Goal: Task Accomplishment & Management: Use online tool/utility

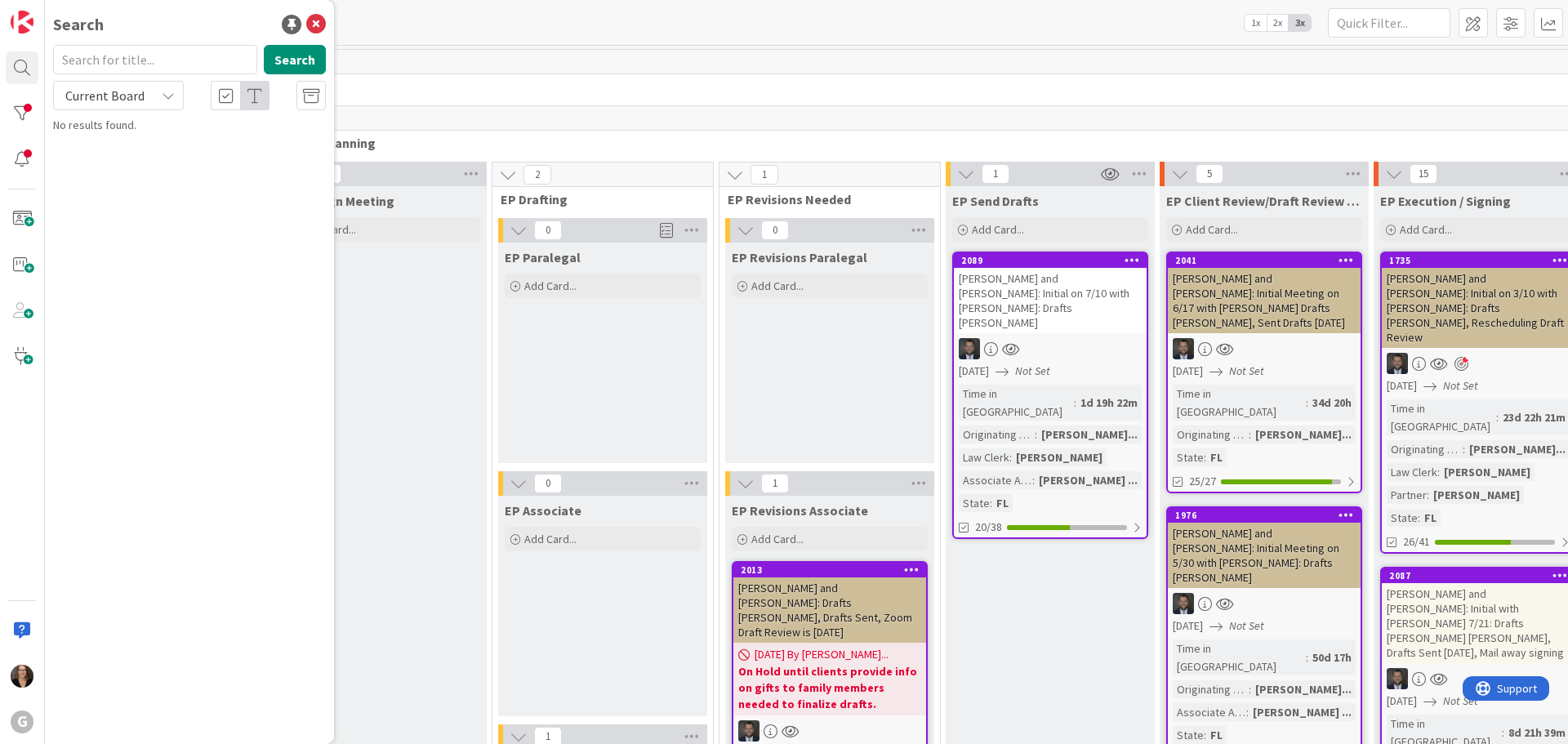
click at [170, 100] on icon at bounding box center [169, 96] width 13 height 13
click at [163, 95] on icon at bounding box center [169, 96] width 13 height 13
click at [184, 63] on input "text" at bounding box center [155, 60] width 204 height 30
click at [24, 30] on img at bounding box center [21, 21] width 23 height 23
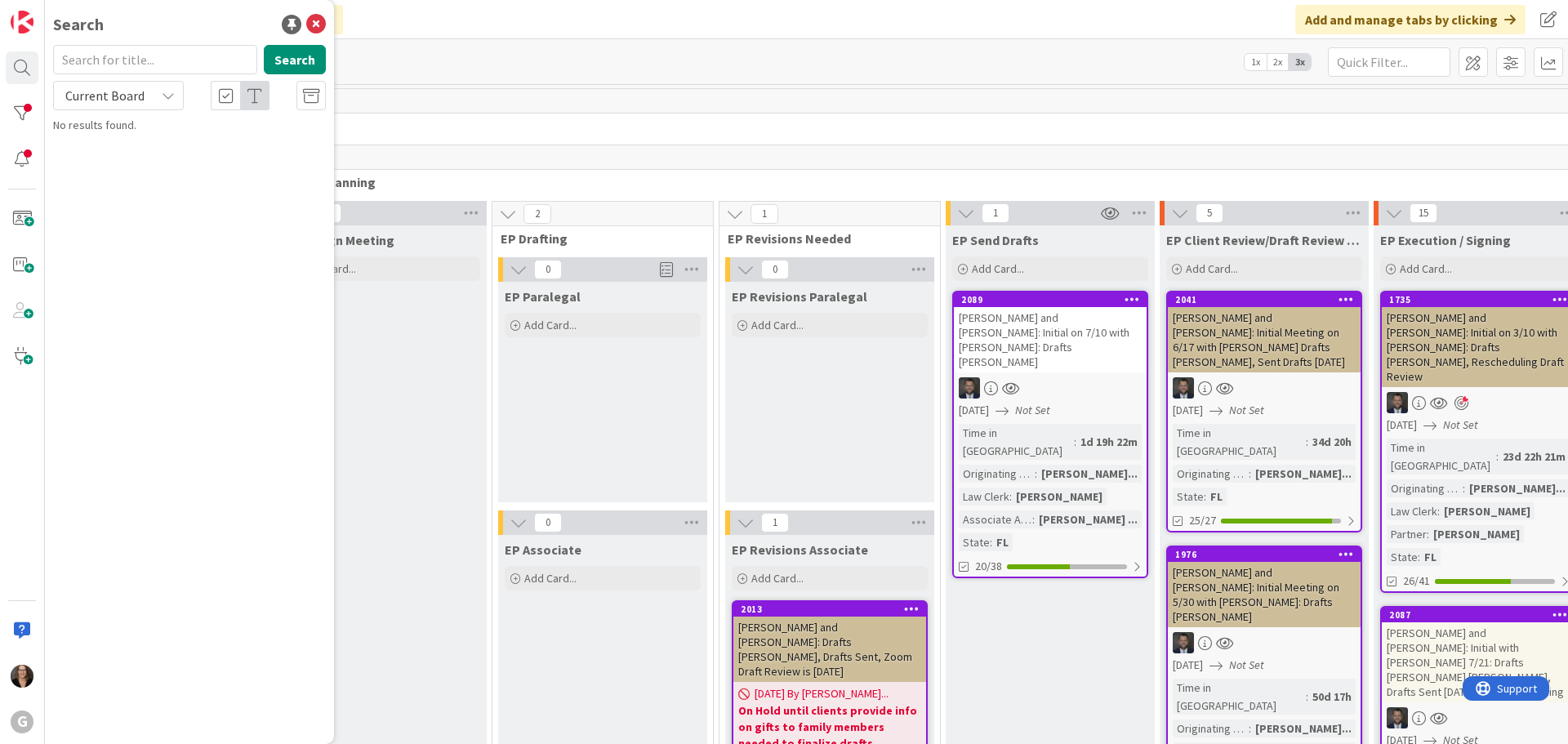
click at [169, 98] on icon at bounding box center [169, 96] width 13 height 13
click at [27, 66] on div at bounding box center [21, 67] width 33 height 33
click at [30, 22] on img at bounding box center [21, 21] width 23 height 23
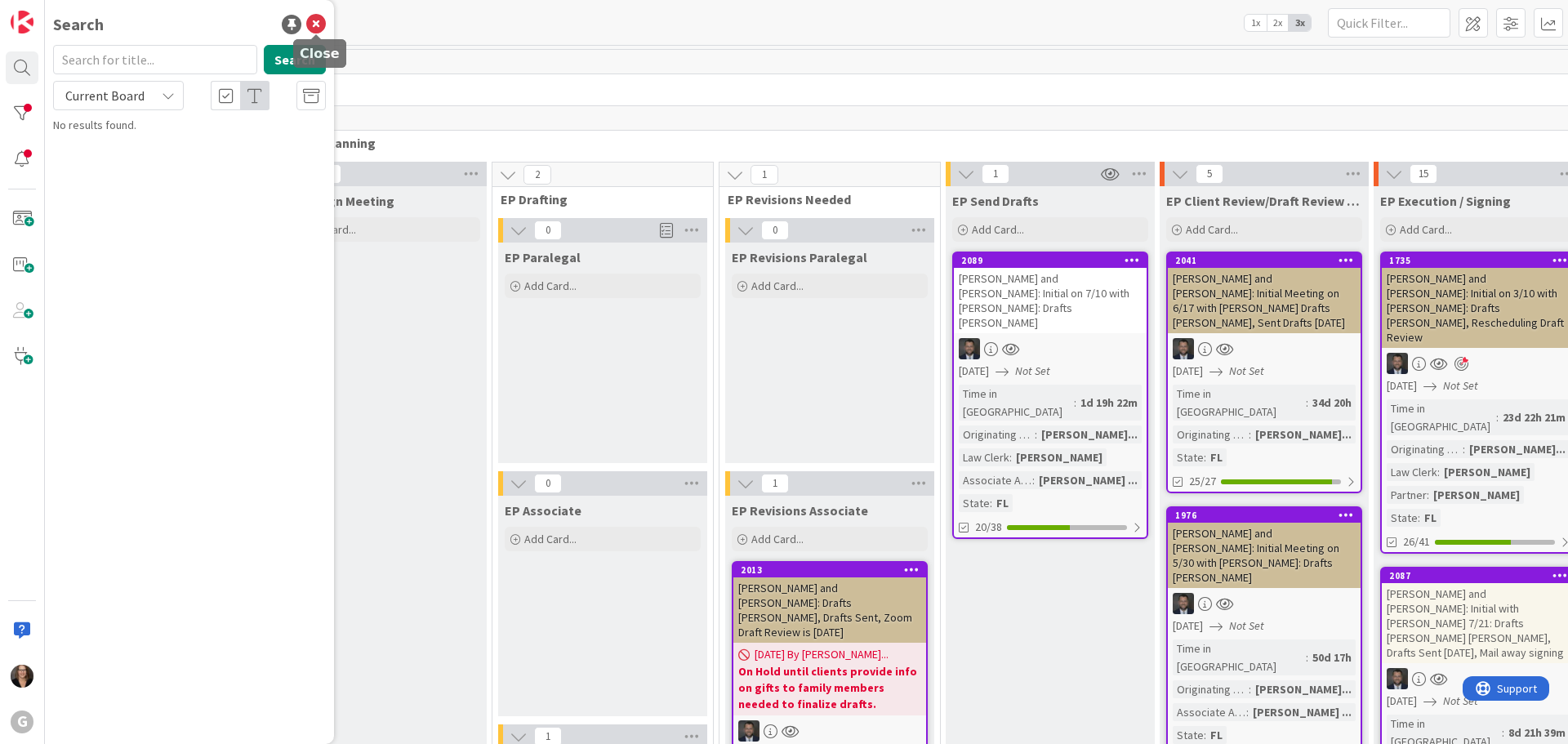
click at [319, 23] on icon at bounding box center [316, 24] width 20 height 20
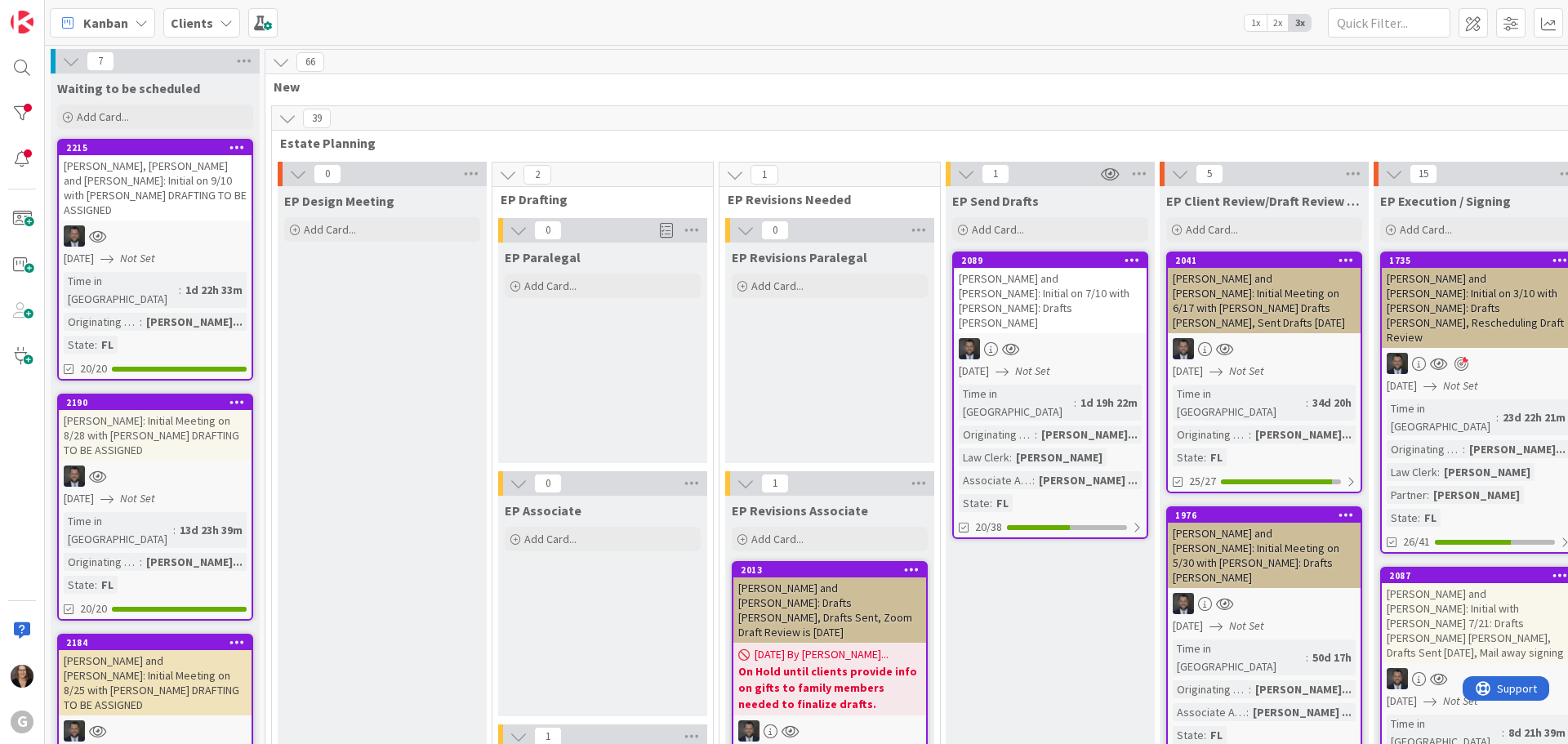
click at [143, 24] on icon at bounding box center [142, 23] width 13 height 13
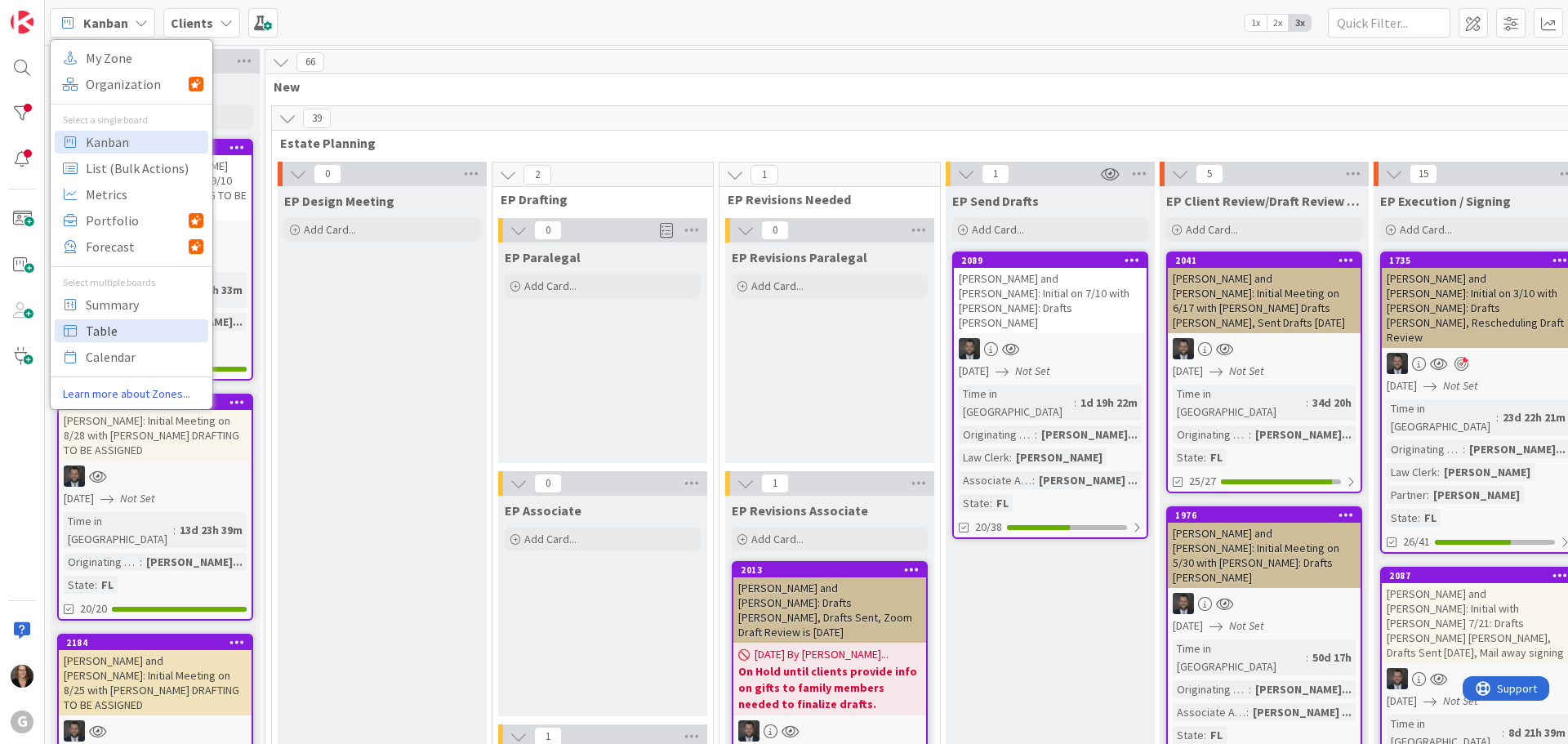
click at [89, 331] on span "Table" at bounding box center [144, 331] width 117 height 24
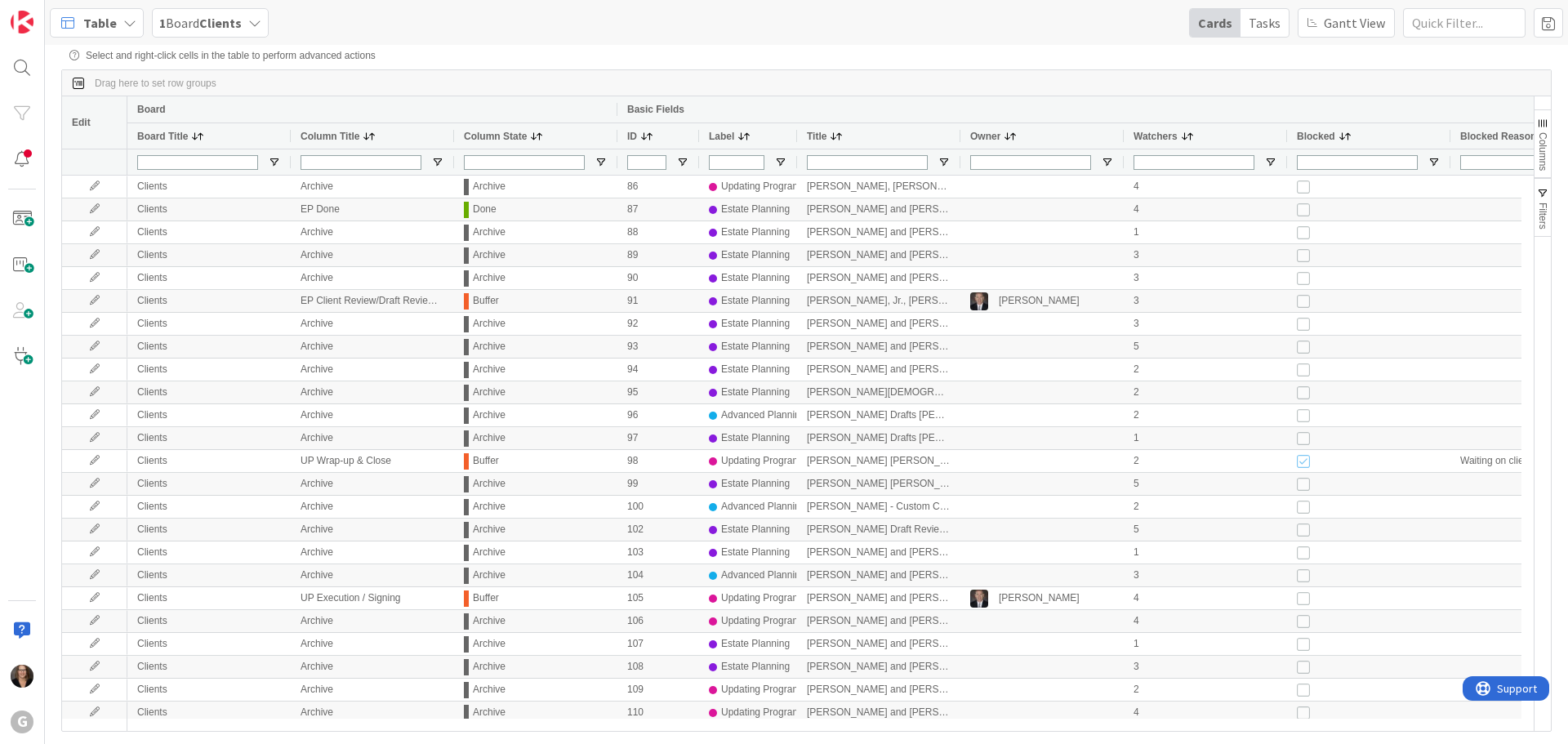
click at [835, 139] on span at bounding box center [837, 136] width 13 height 13
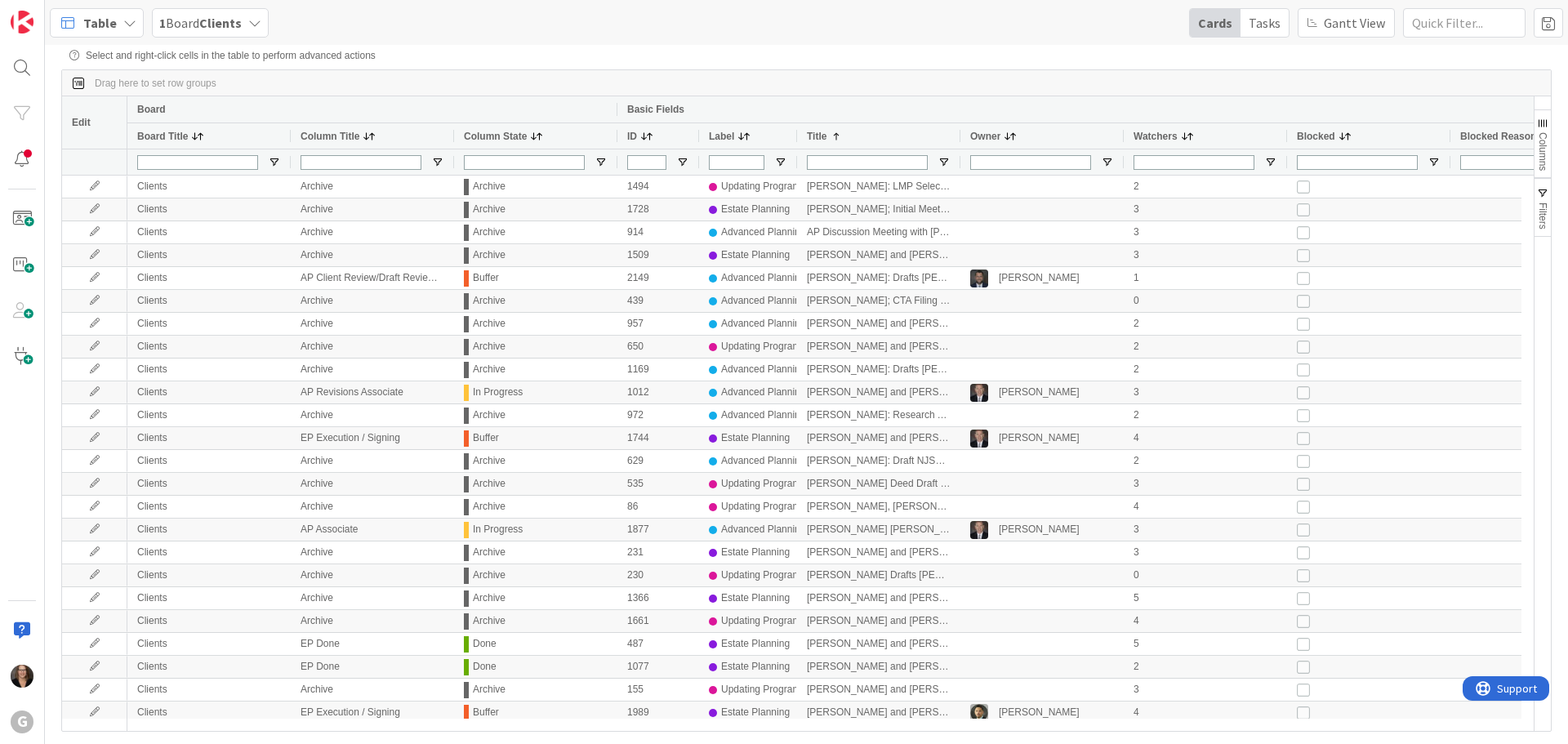
click at [1543, 214] on span "Filters" at bounding box center [1543, 215] width 11 height 27
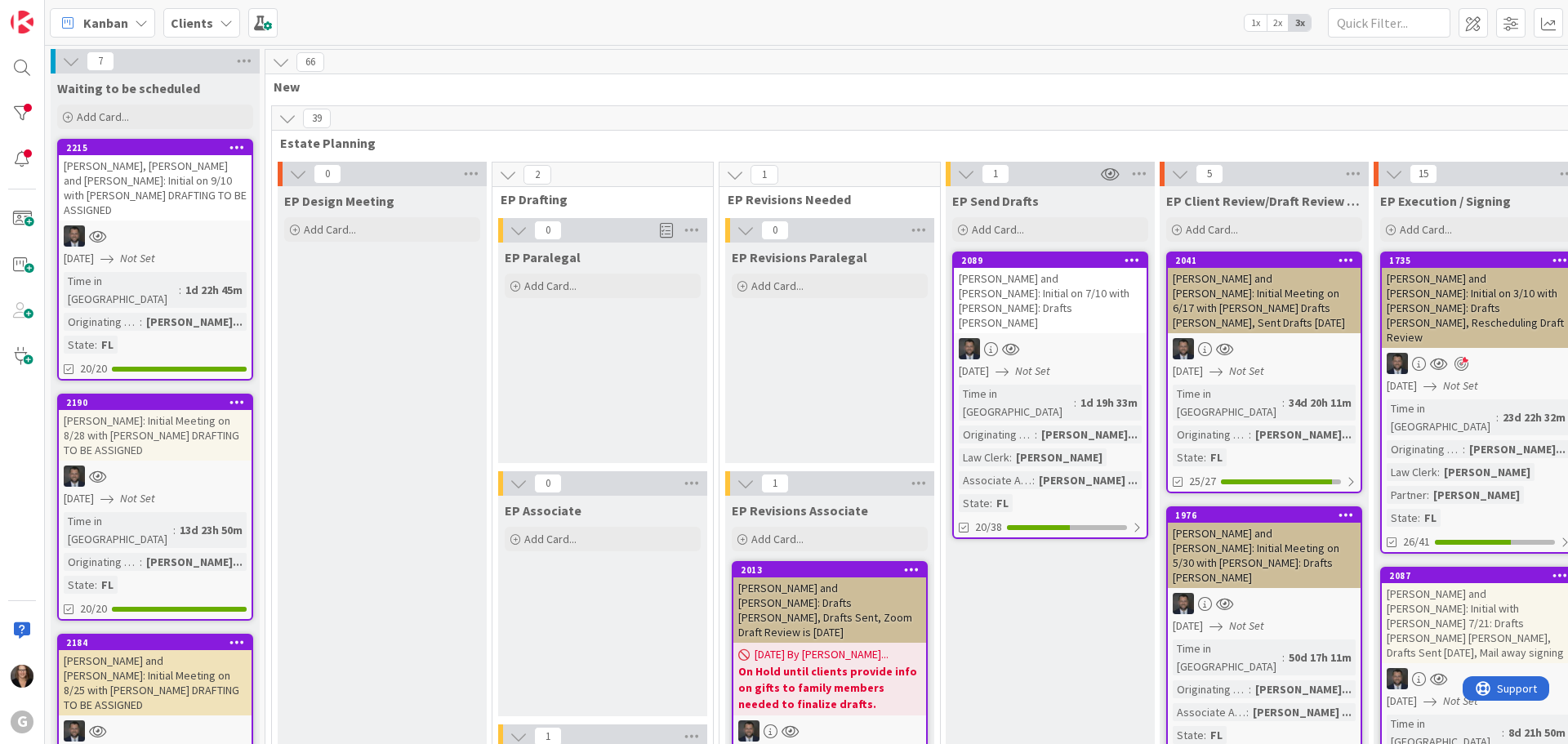
click at [143, 20] on icon at bounding box center [142, 23] width 13 height 13
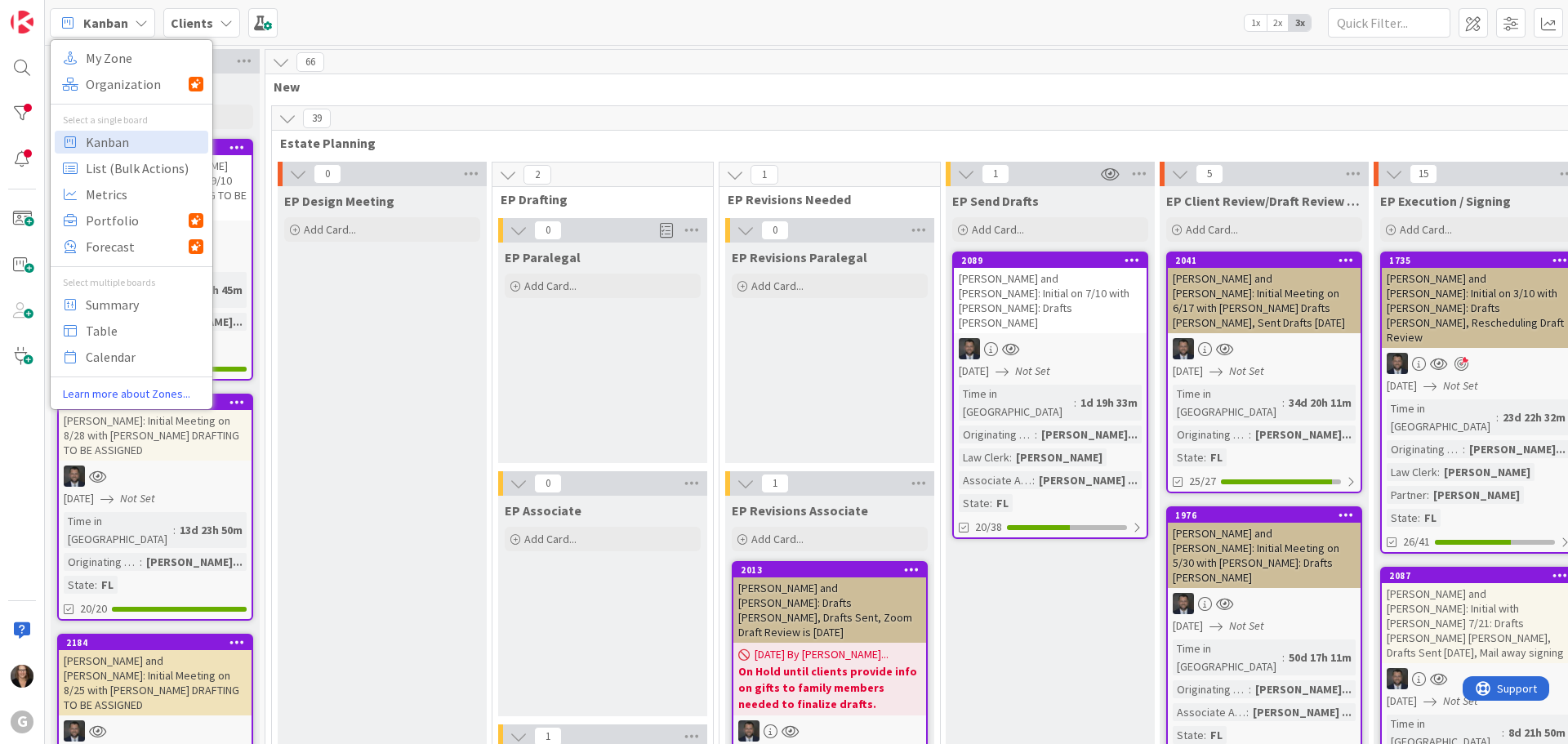
click at [139, 21] on icon at bounding box center [142, 23] width 13 height 13
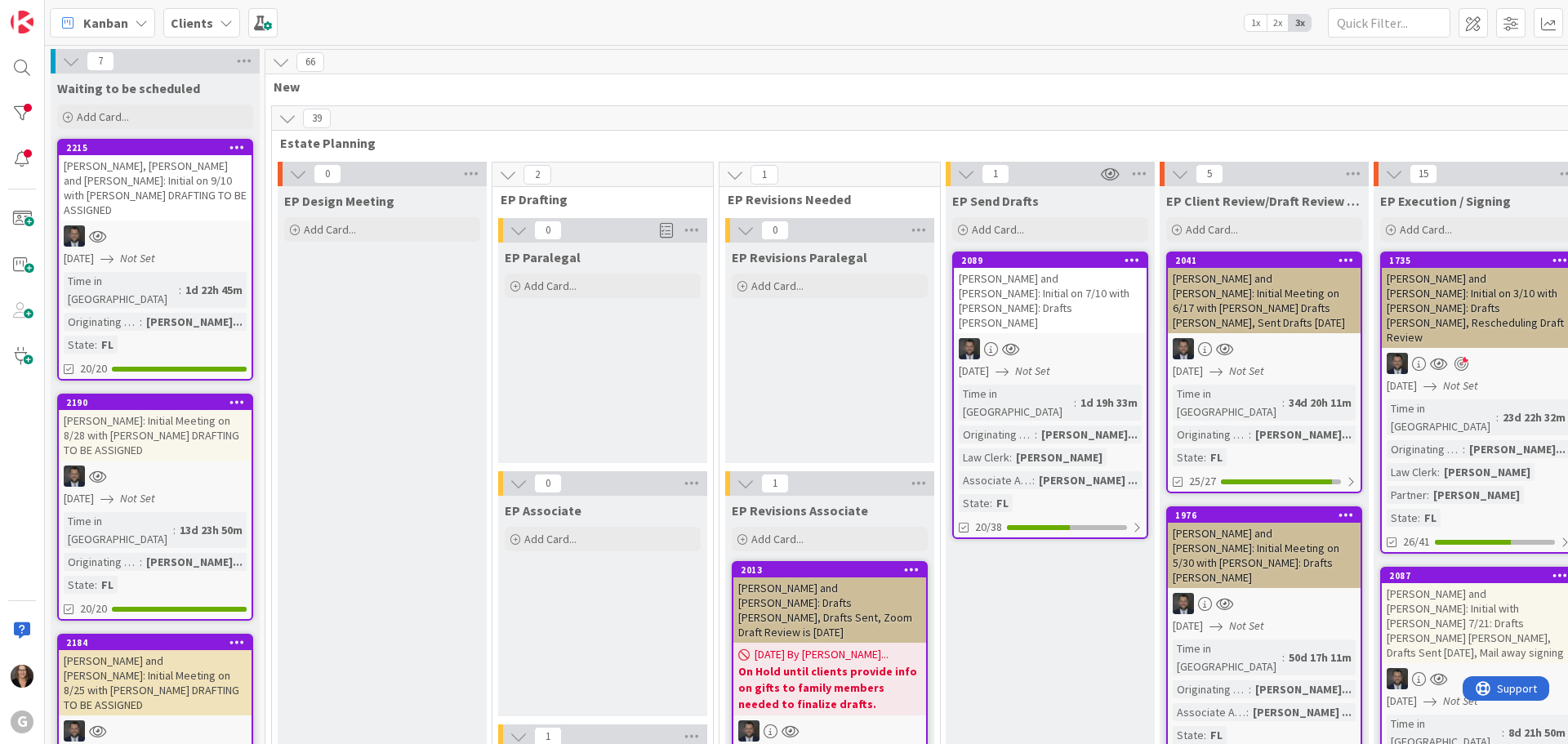
click at [139, 21] on icon at bounding box center [142, 23] width 13 height 13
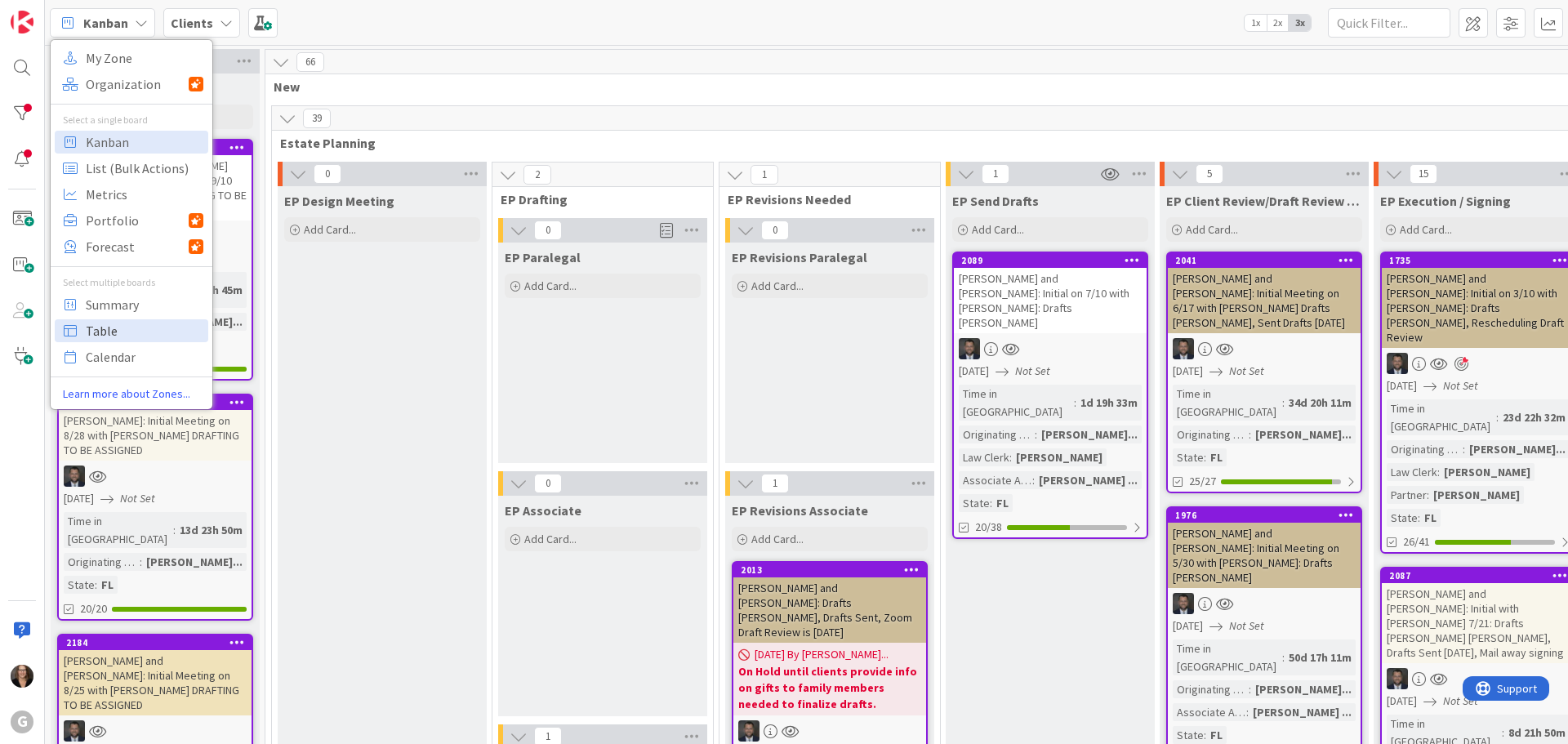
click at [150, 336] on span "Table" at bounding box center [144, 331] width 117 height 24
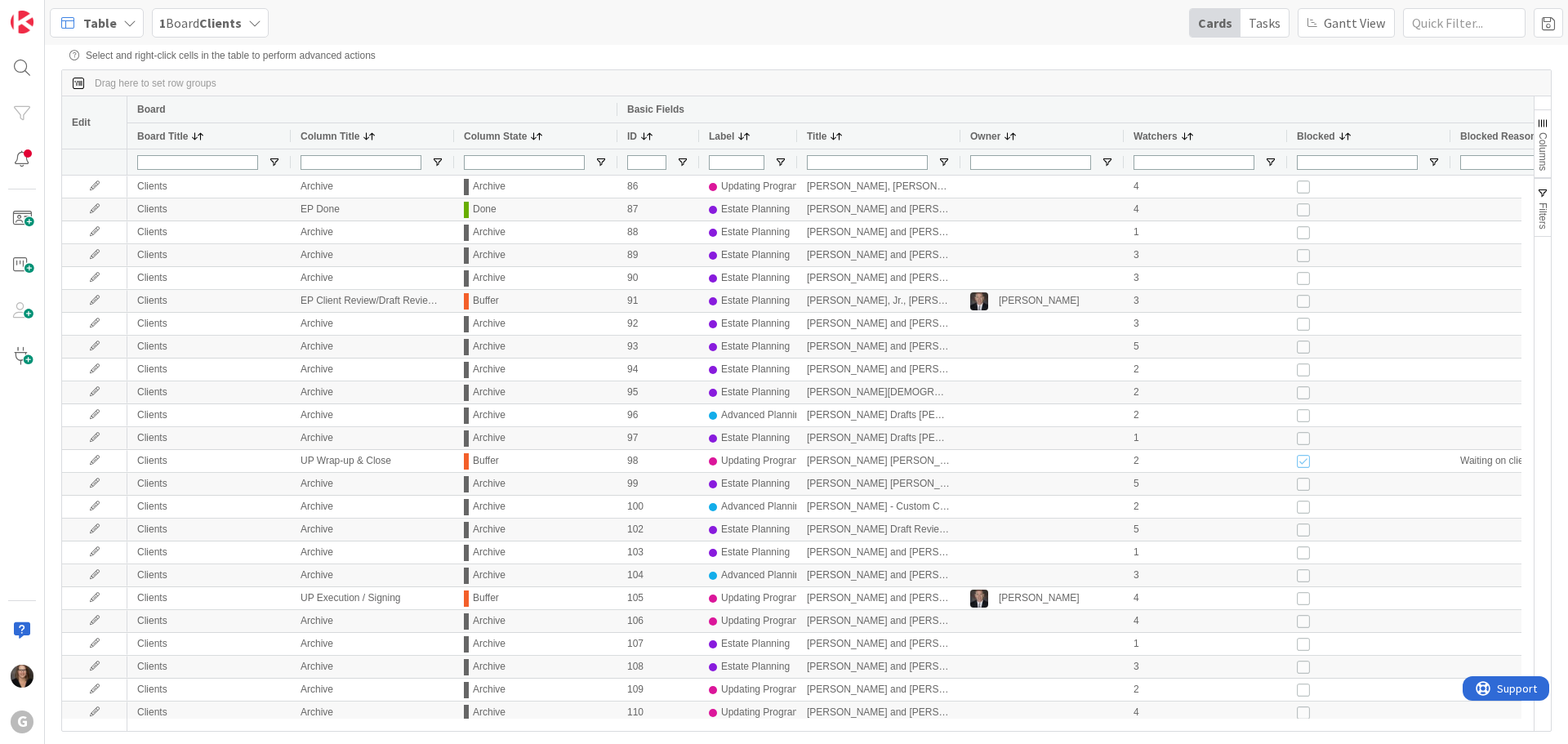
click at [835, 135] on span at bounding box center [837, 136] width 13 height 13
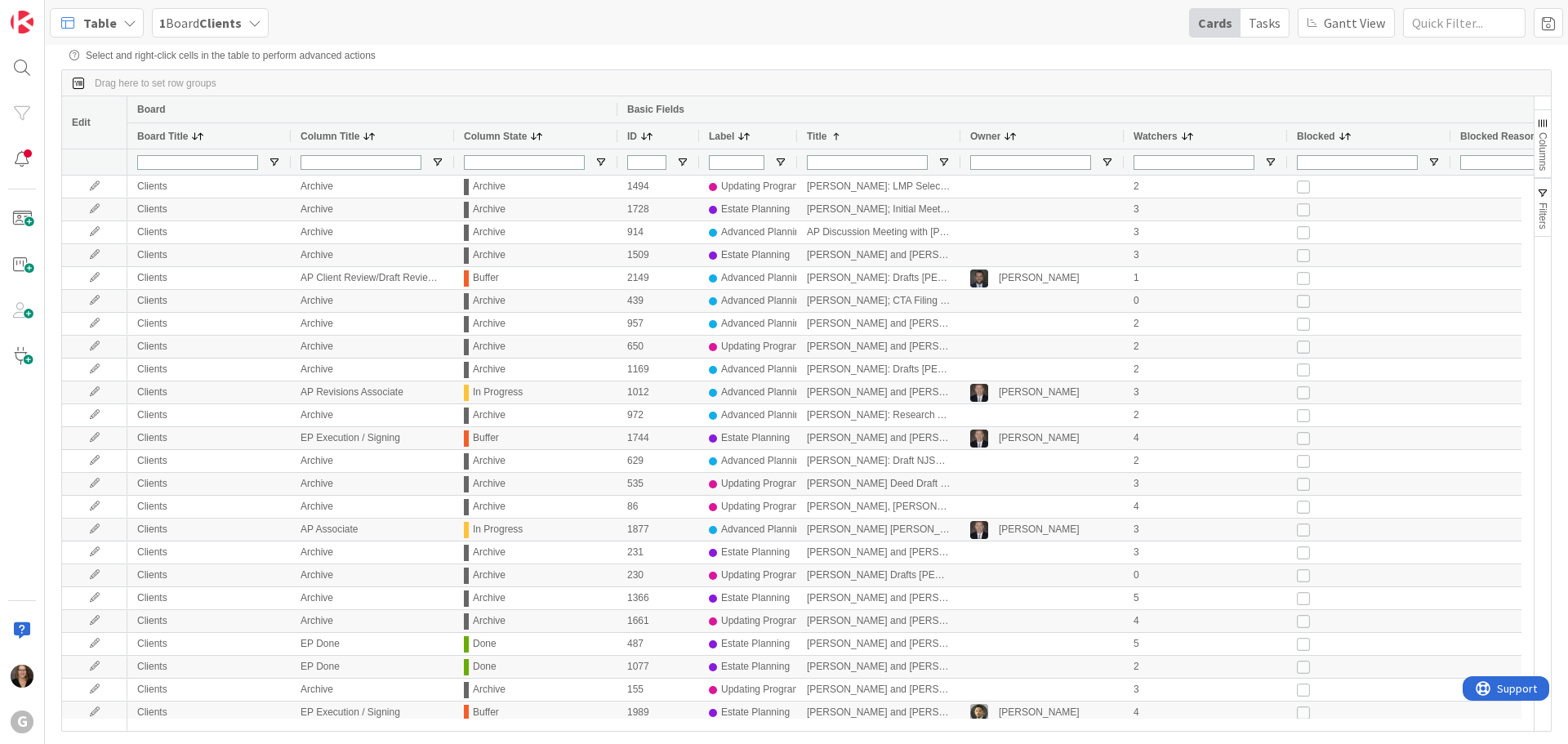
click at [835, 141] on span at bounding box center [837, 136] width 13 height 13
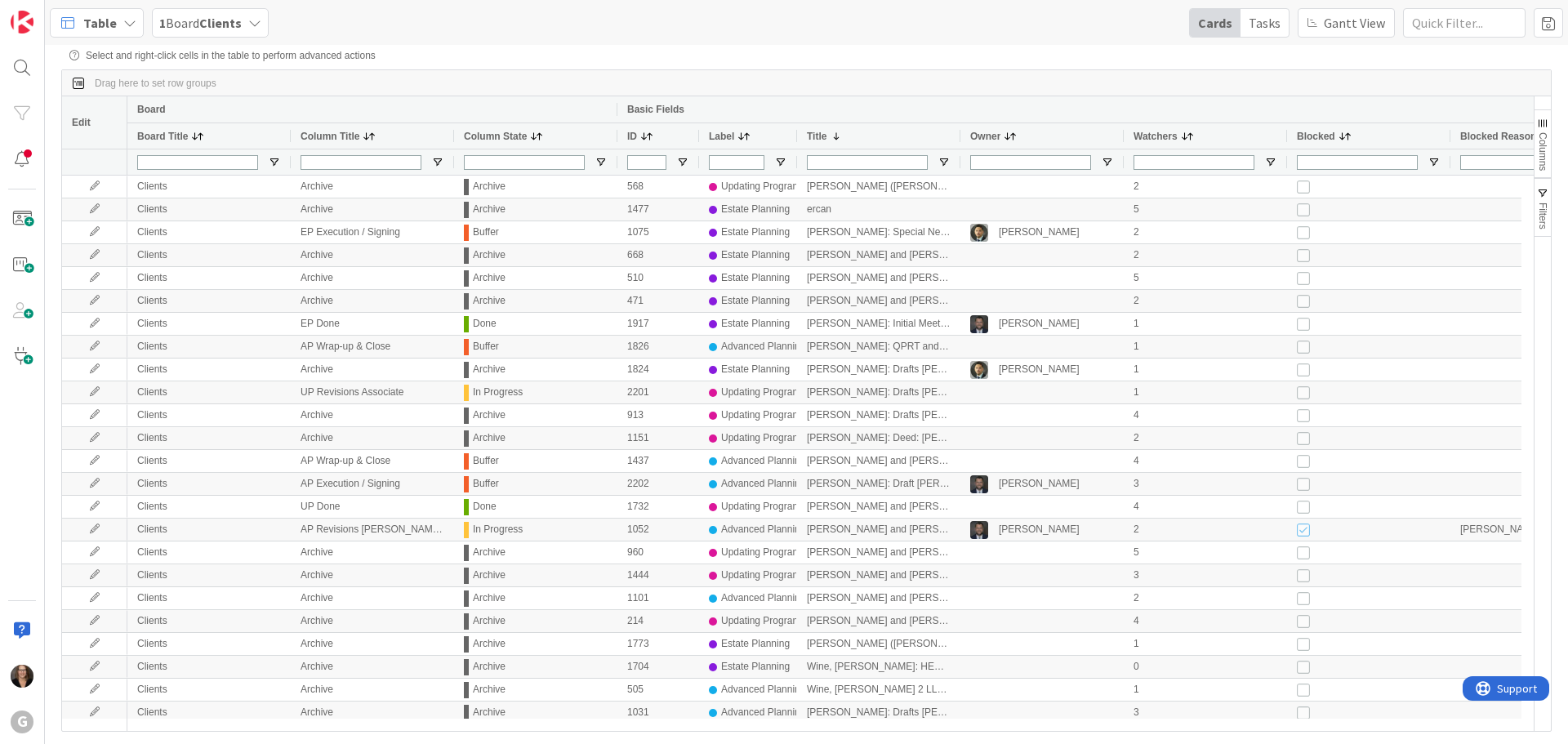
click at [836, 138] on span at bounding box center [837, 136] width 13 height 13
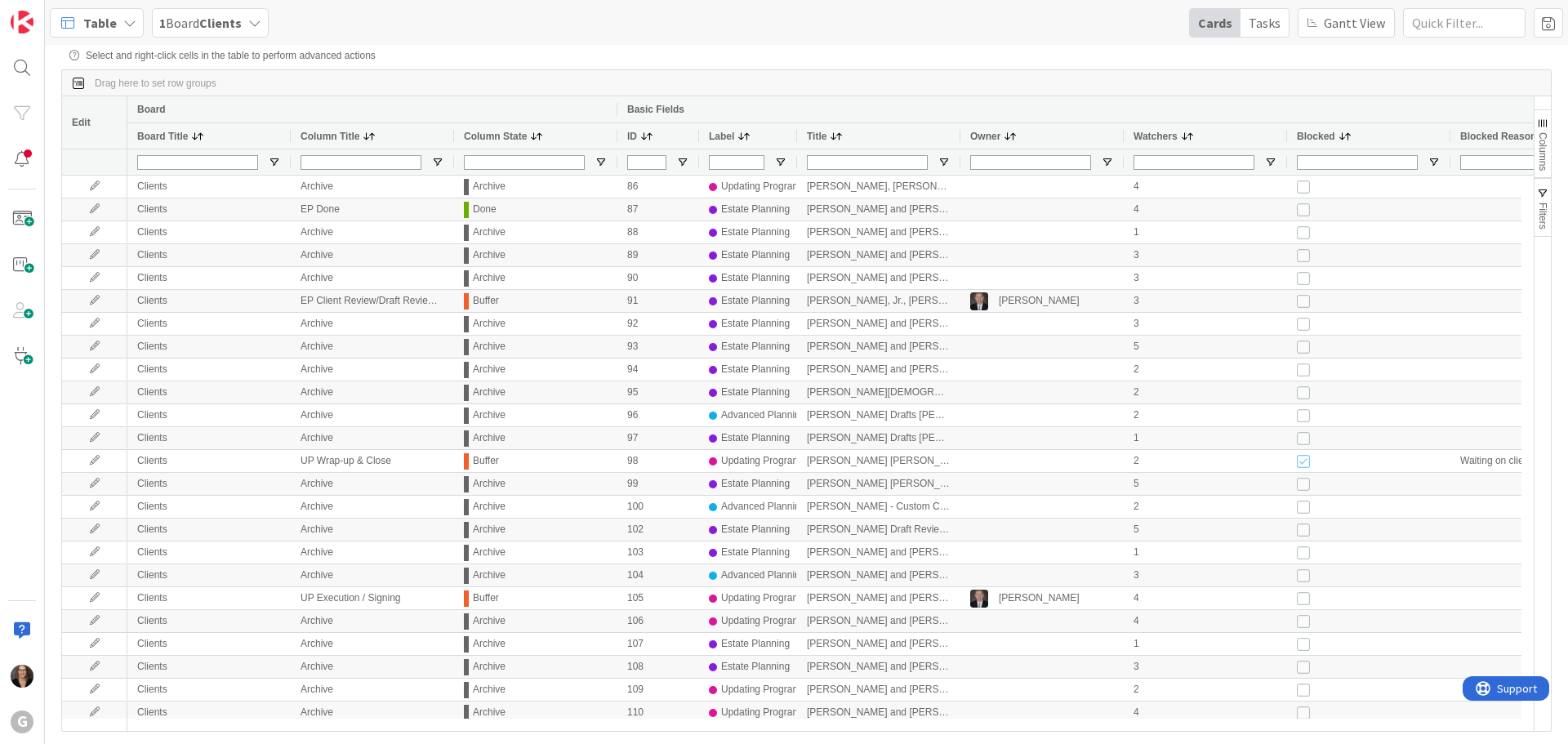
click at [836, 138] on span at bounding box center [837, 136] width 13 height 13
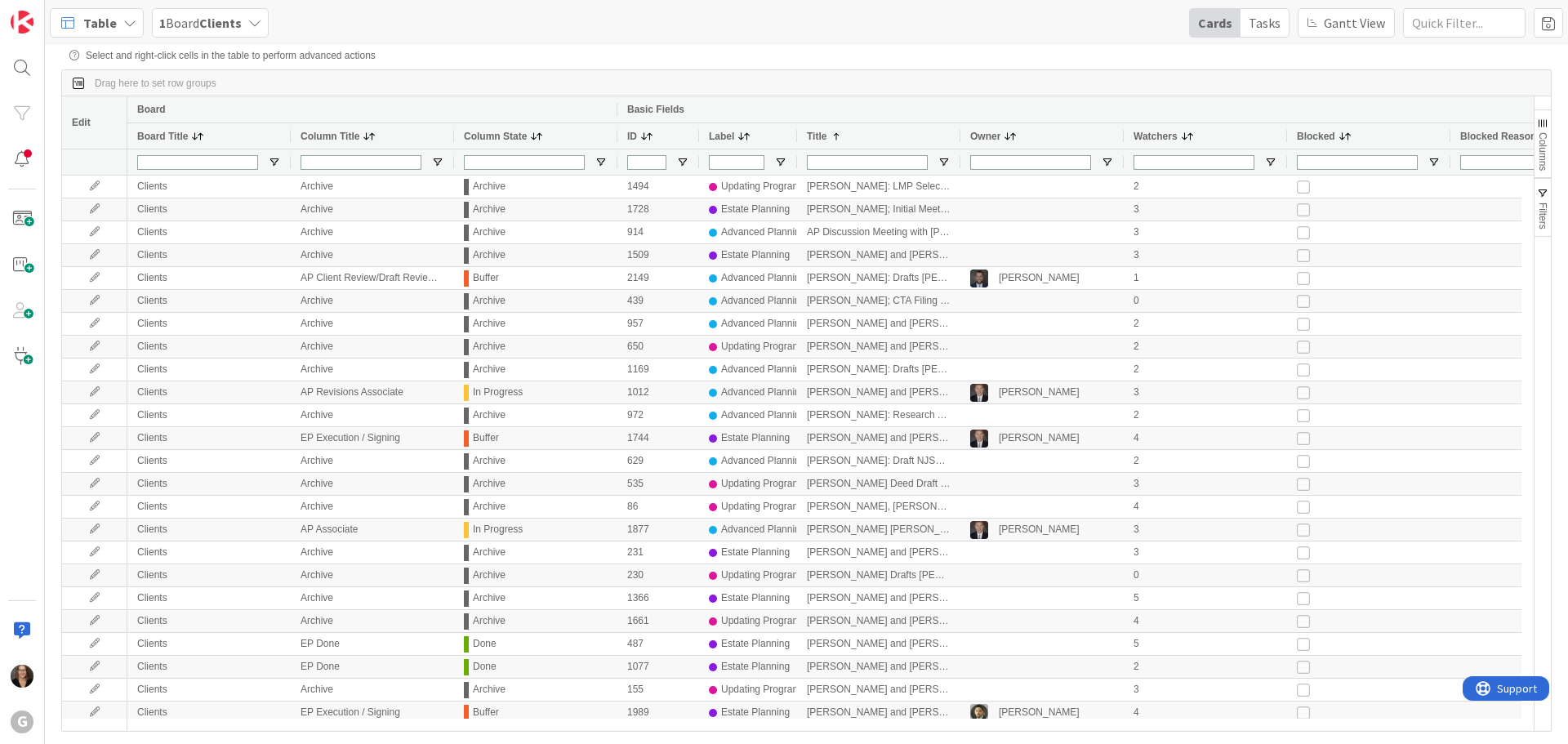
click at [1543, 210] on span "Filters" at bounding box center [1543, 215] width 11 height 27
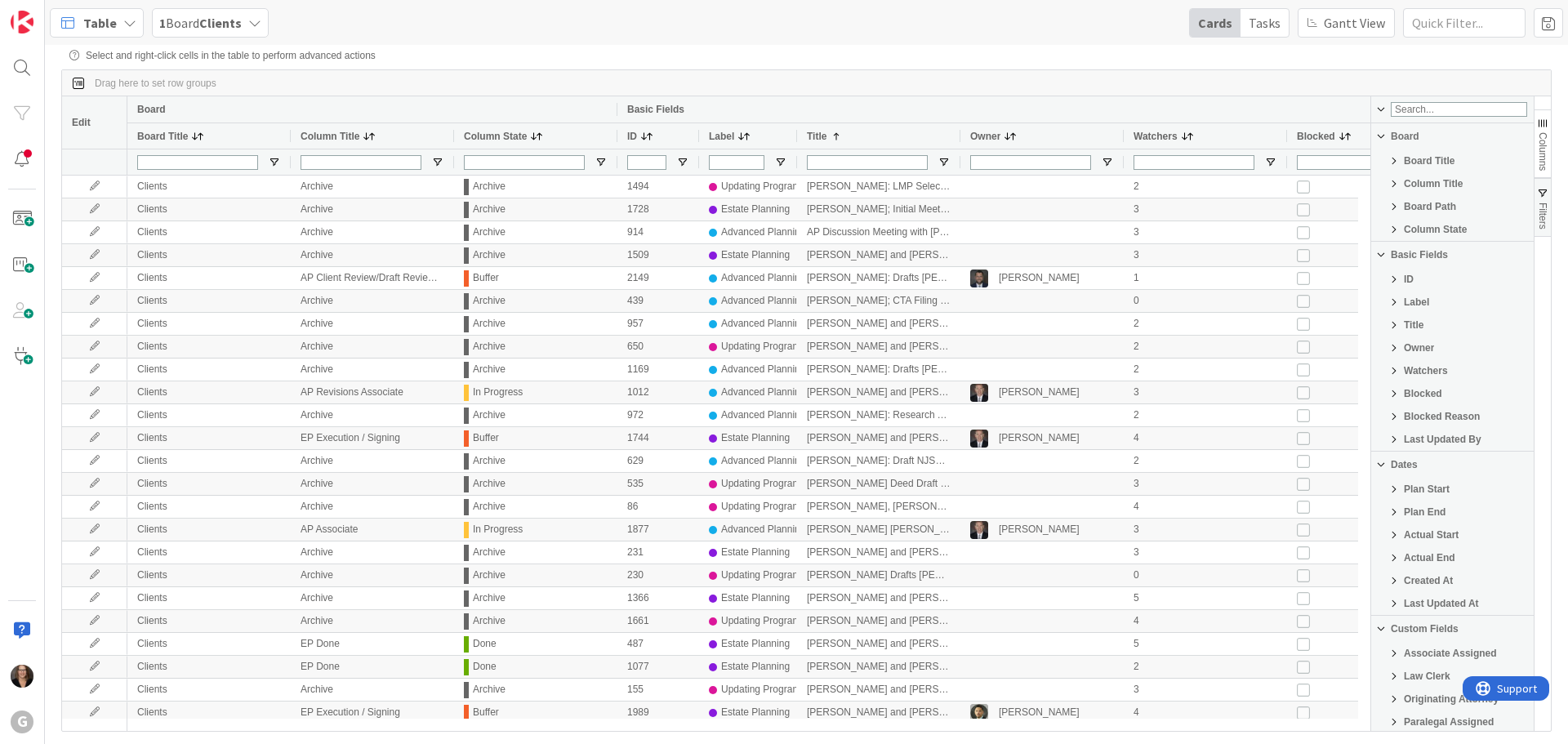
click at [1436, 232] on span "Column State" at bounding box center [1436, 229] width 63 height 11
click at [1384, 347] on input "Filter List" at bounding box center [1383, 341] width 13 height 13
checkbox input "false"
type input "(4) Buffer,Done,In Progress,Start"
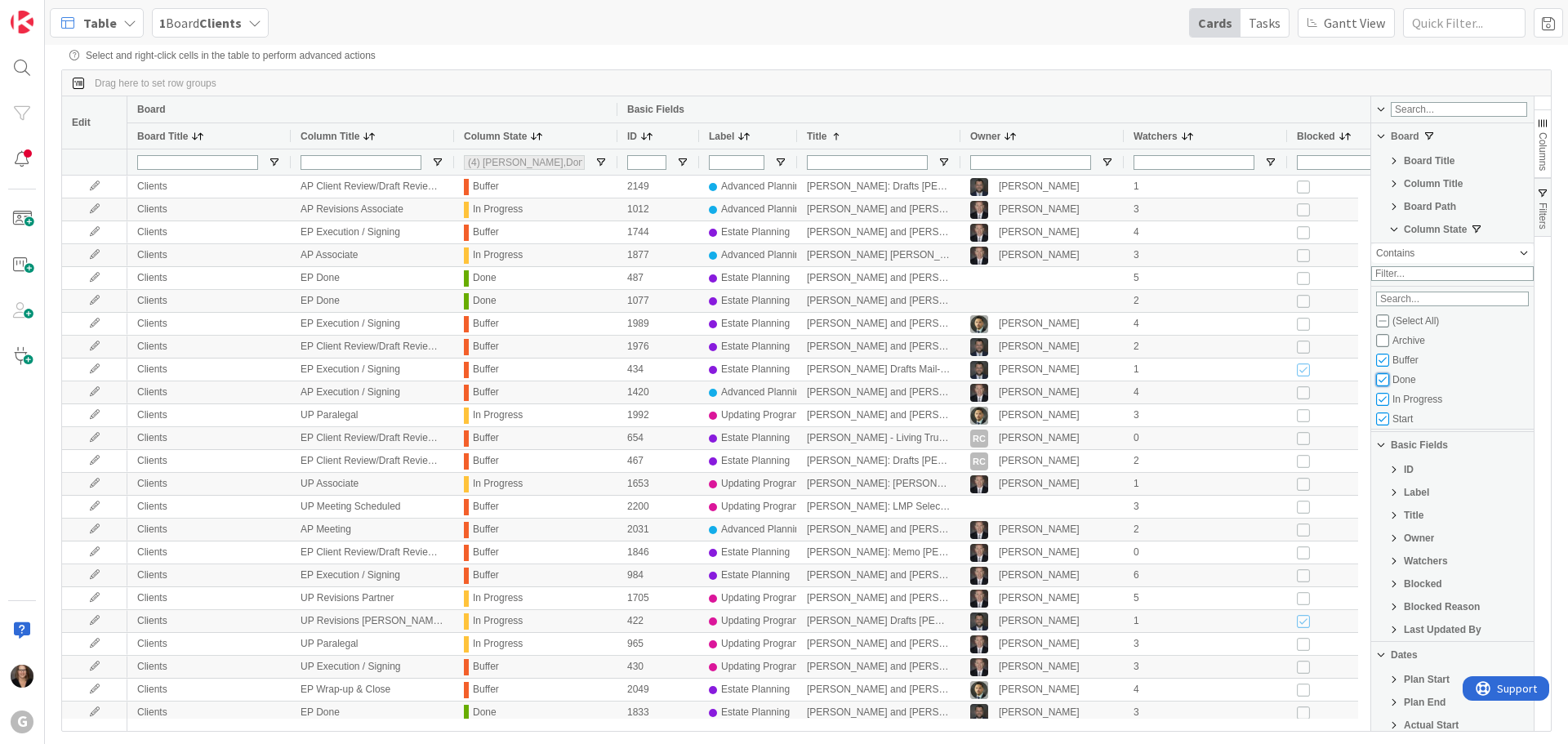
click at [1383, 386] on input "Filter List" at bounding box center [1383, 380] width 13 height 13
checkbox input "false"
type input "(3) Buffer,In Progress,Start"
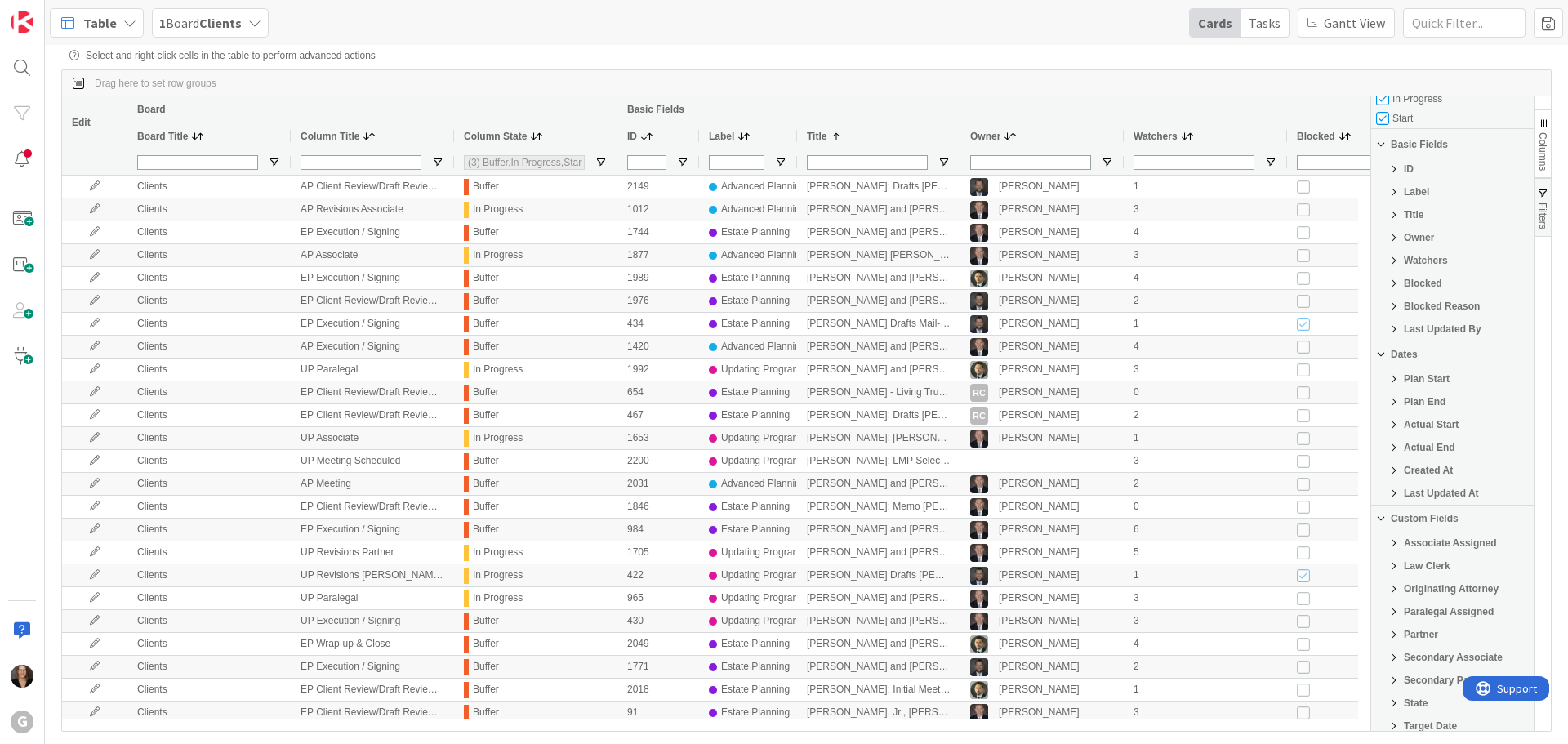
scroll to position [327, 0]
click at [1454, 568] on span "Originating Attorney" at bounding box center [1452, 562] width 95 height 11
click at [1380, 617] on input "Filter List" at bounding box center [1383, 611] width 13 height 13
checkbox input "false"
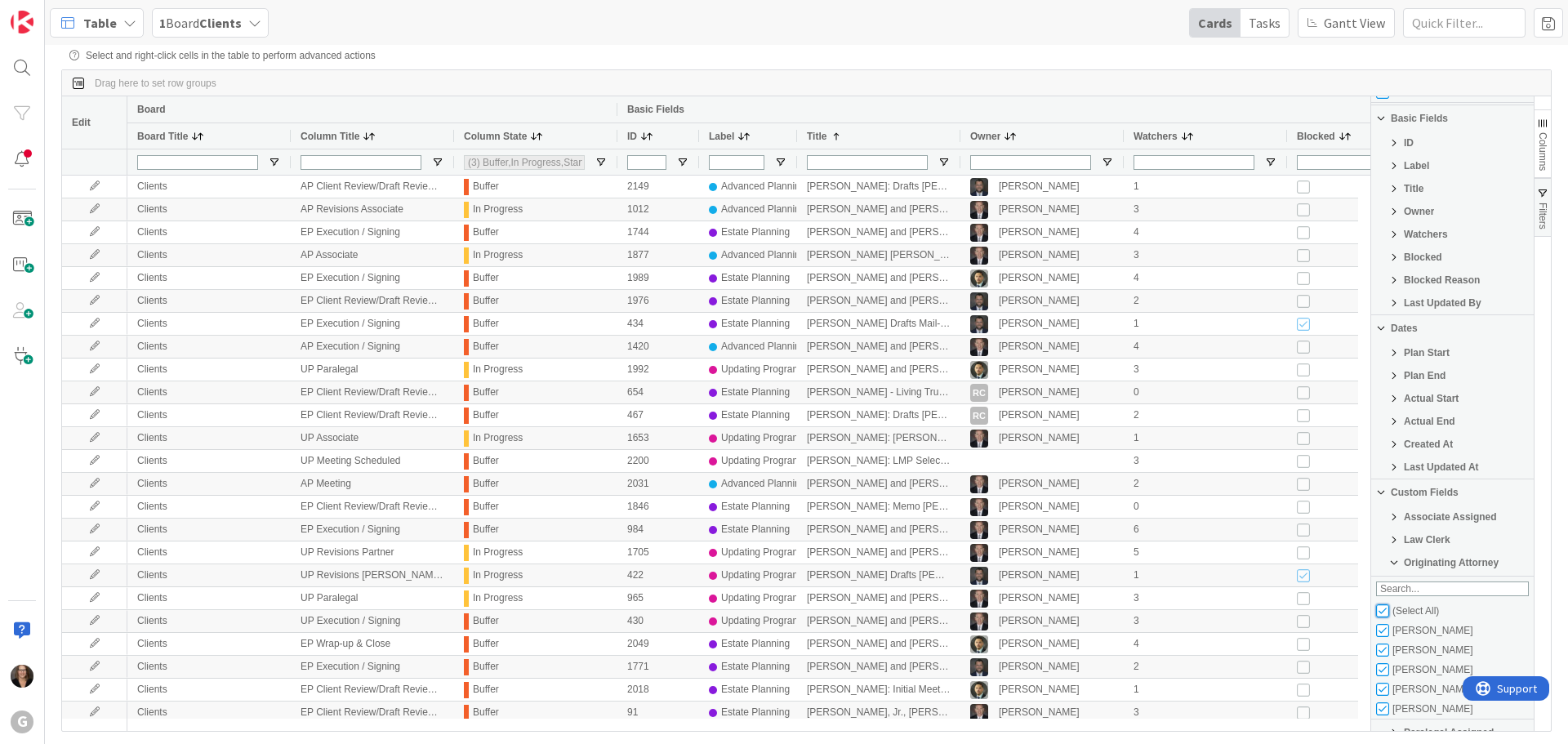
checkbox input "false"
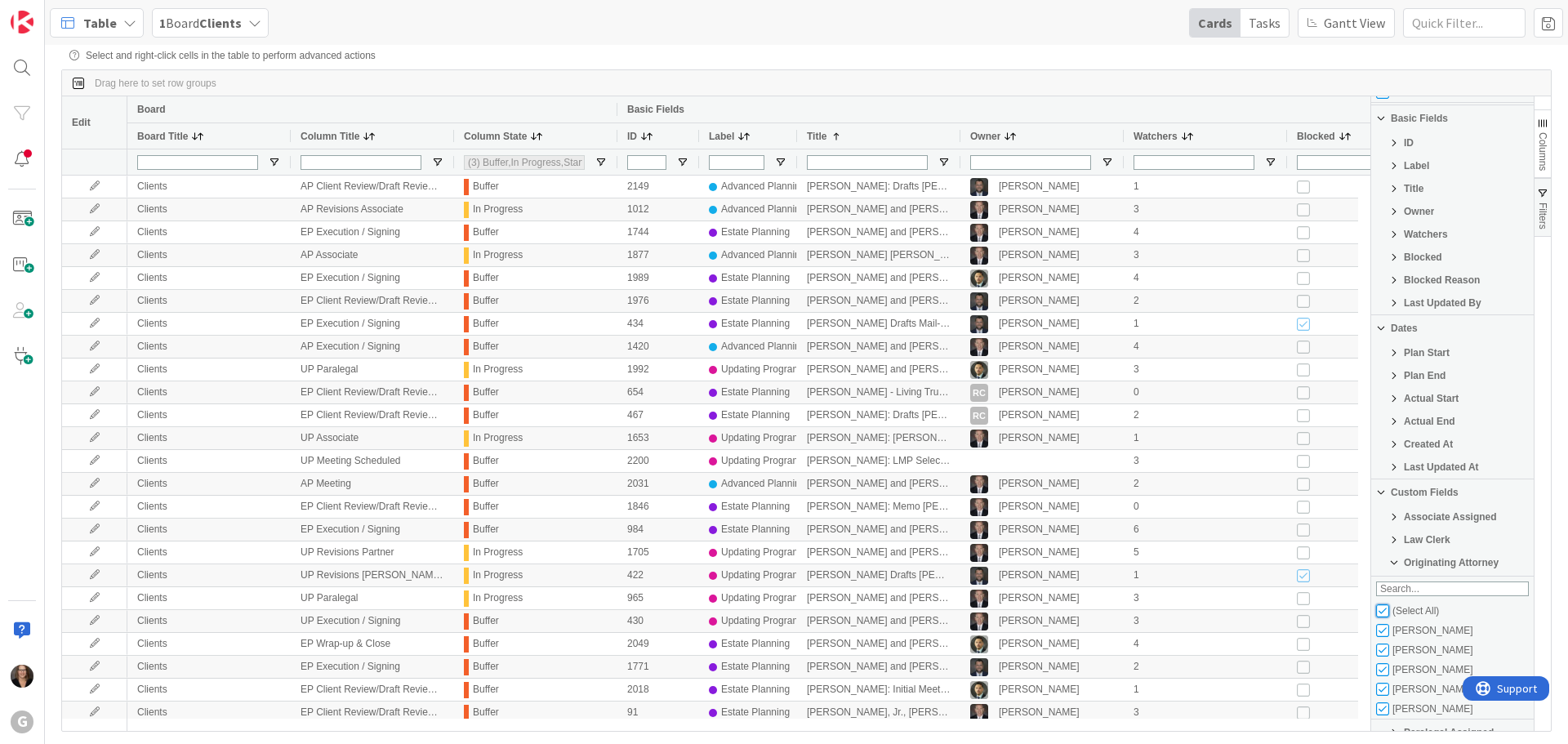
type input "(0)"
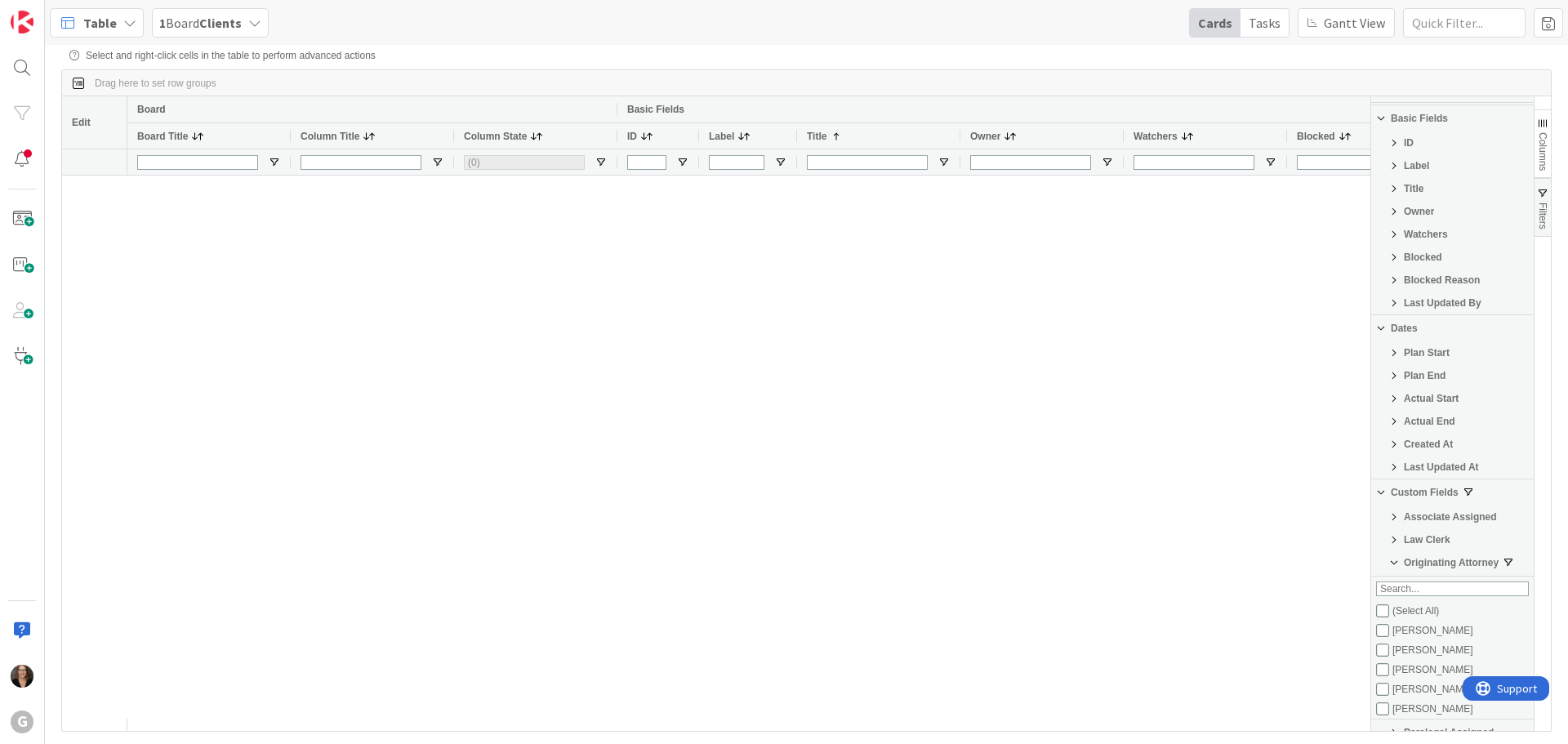
scroll to position [20, 0]
click at [1382, 676] on input "Filter List" at bounding box center [1383, 670] width 13 height 13
checkbox input "true"
type input "(3) Buffer,In Progress,Start"
checkbox input "false"
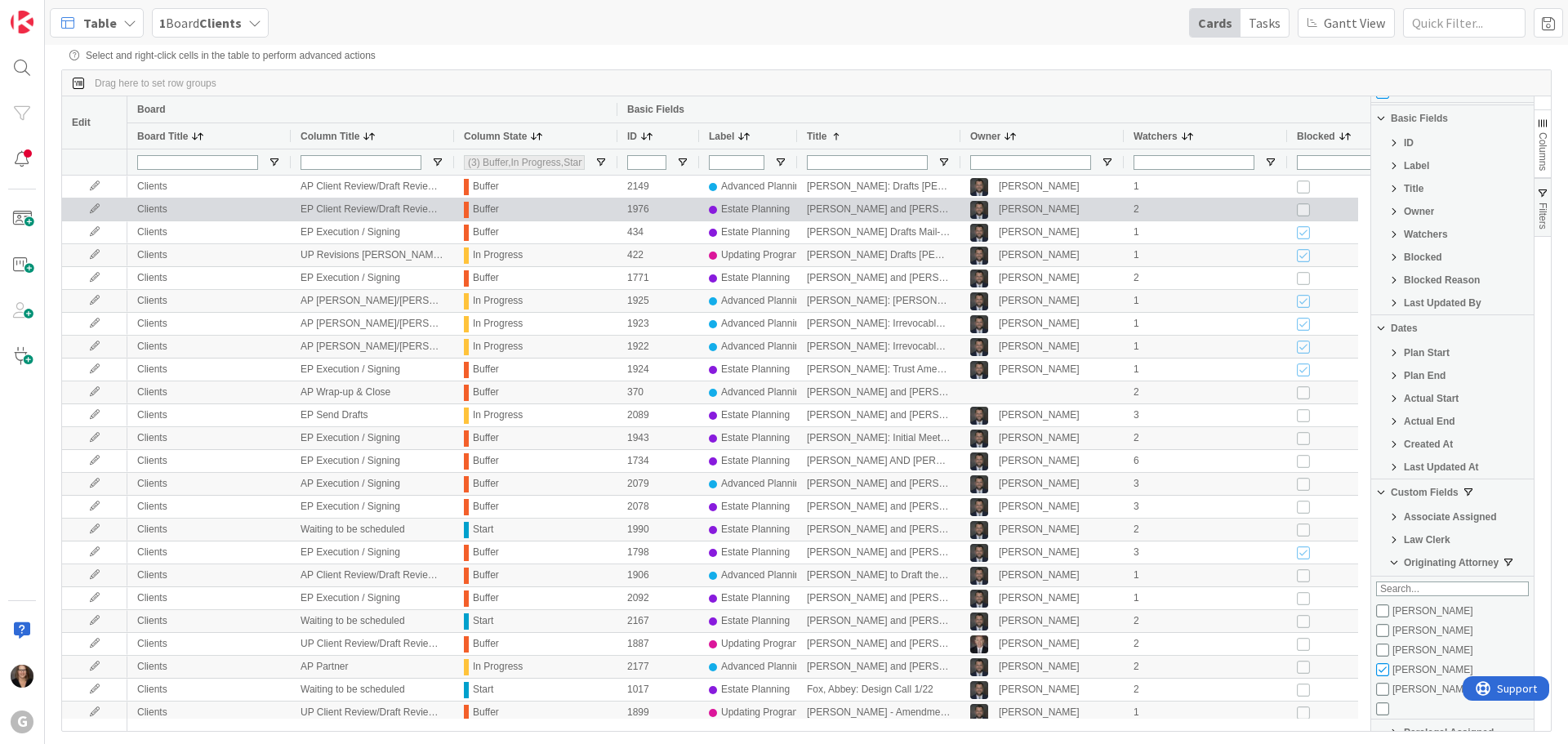
click at [1213, 210] on div "2" at bounding box center [1205, 210] width 163 height 22
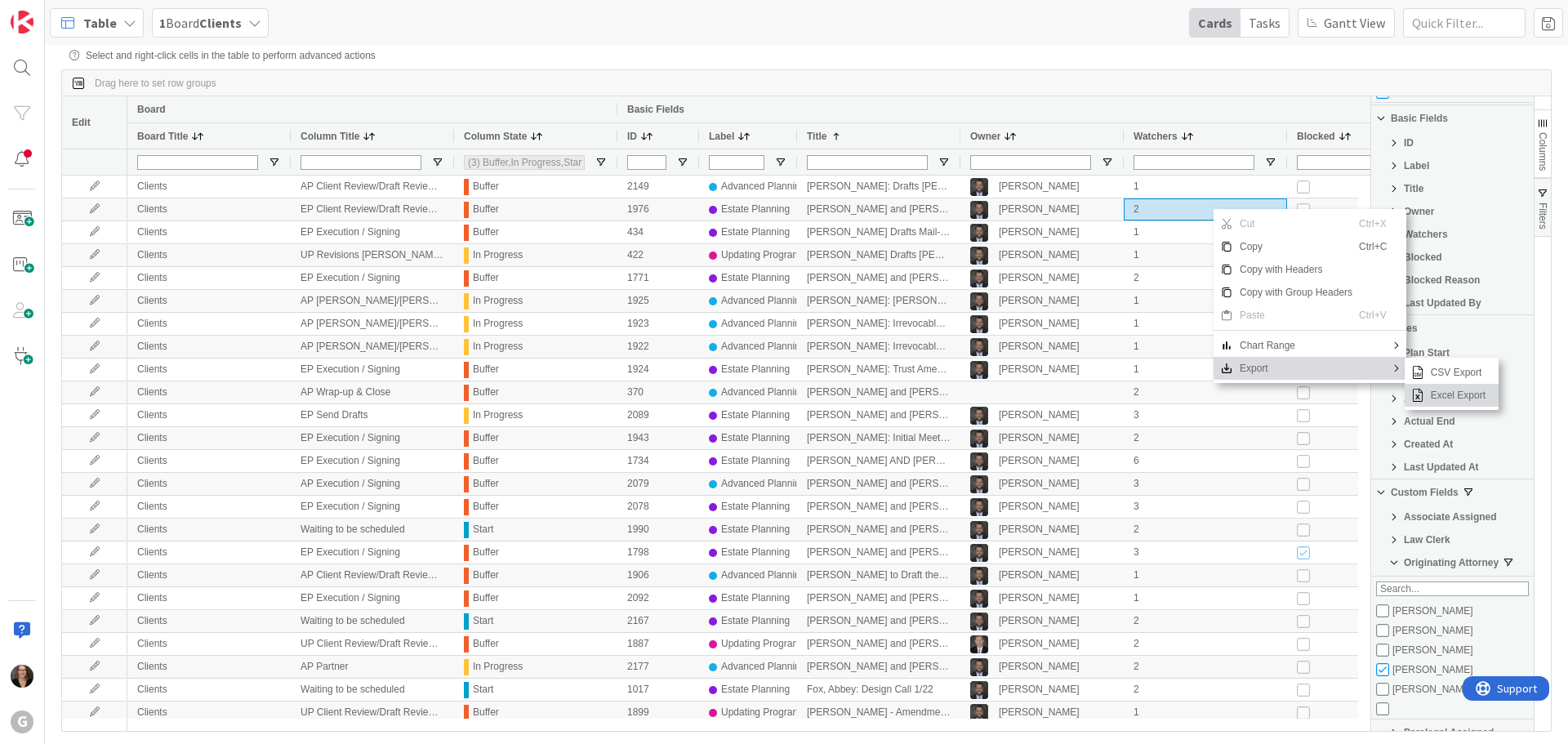
click at [1442, 398] on span "Excel Export" at bounding box center [1458, 395] width 68 height 23
